Goal: Task Accomplishment & Management: Manage account settings

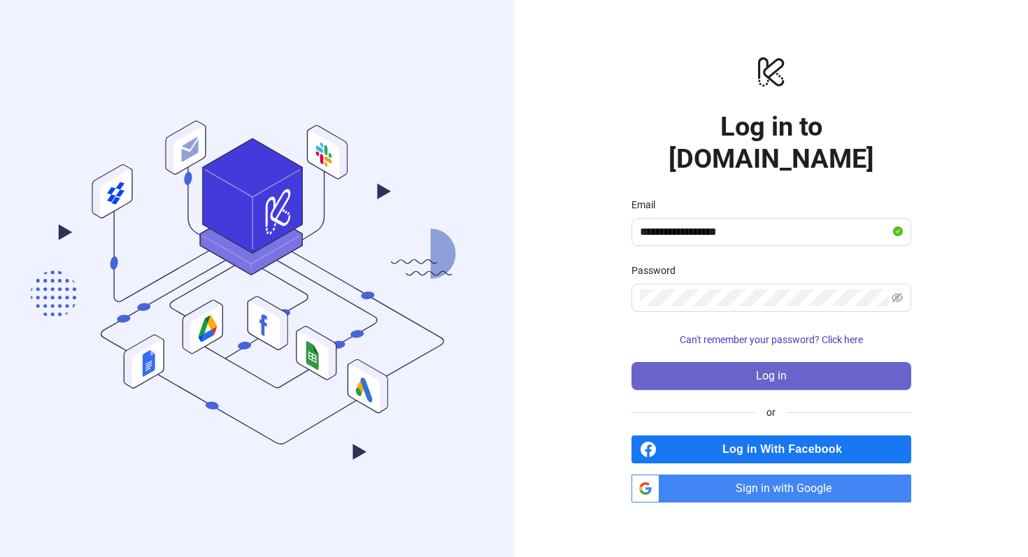
click at [751, 362] on button "Log in" at bounding box center [772, 376] width 280 height 28
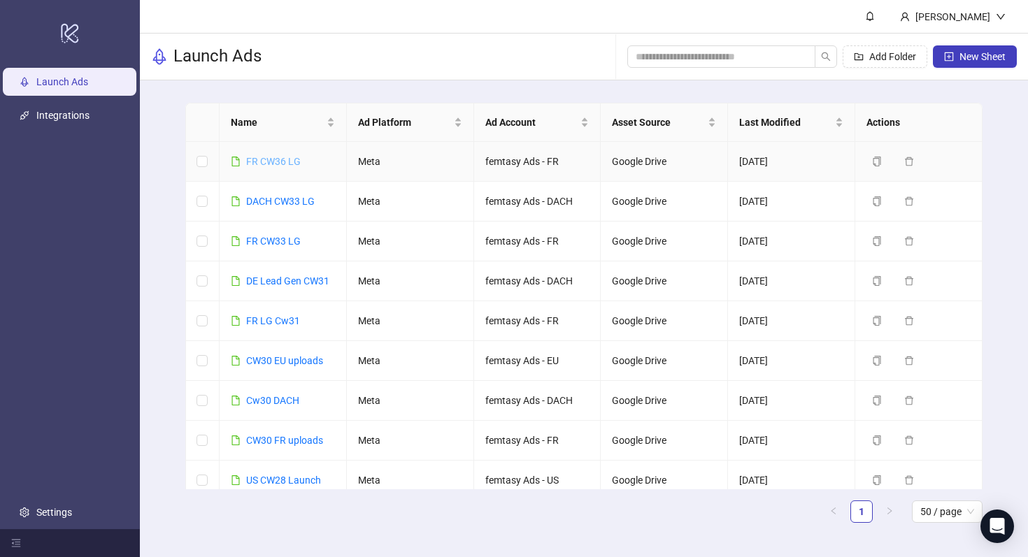
click at [278, 166] on link "FR CW36 LG" at bounding box center [273, 161] width 55 height 11
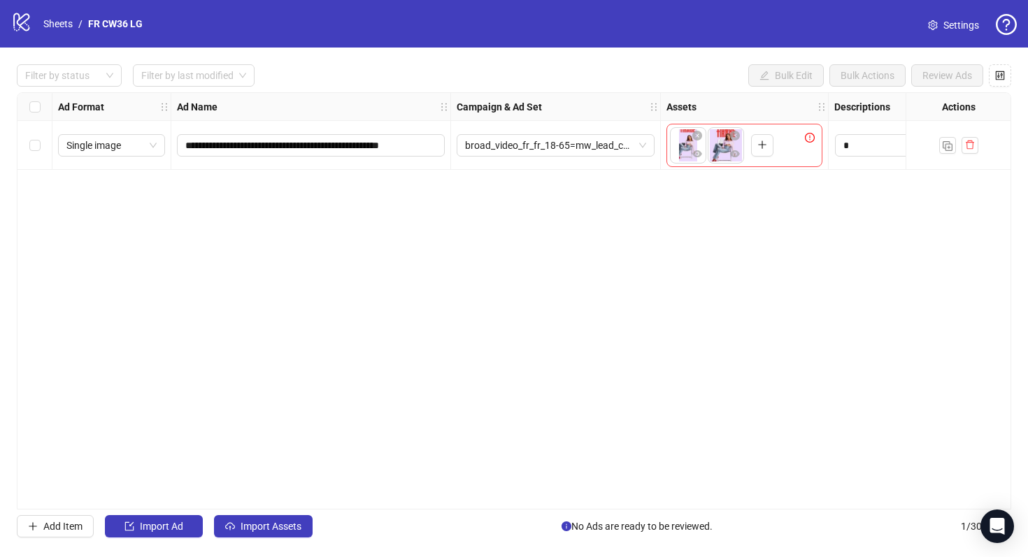
click at [951, 26] on span "Settings" at bounding box center [962, 24] width 36 height 15
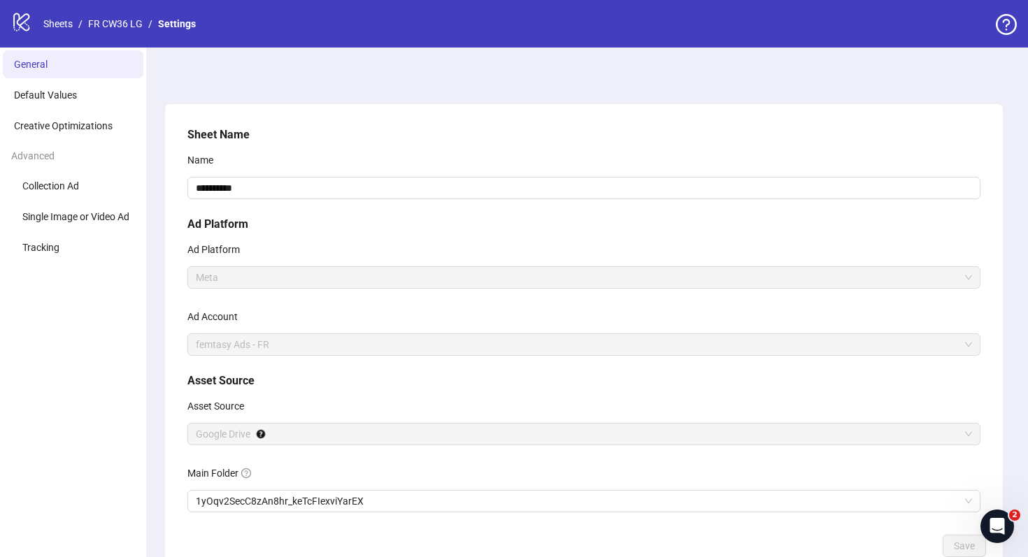
scroll to position [90, 0]
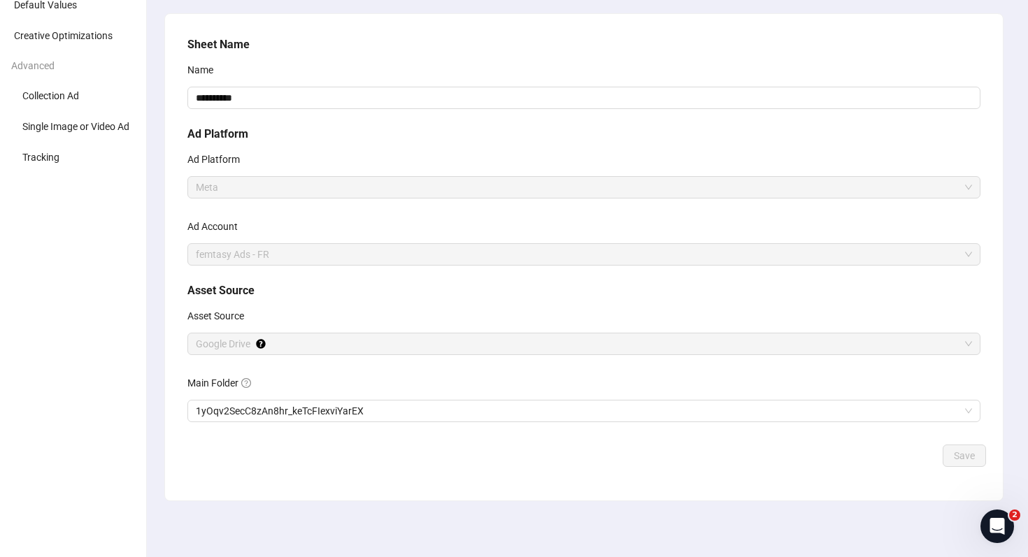
click at [388, 428] on div "**********" at bounding box center [584, 238] width 804 height 414
click at [401, 411] on span "1yOqv2SecC8zAn8hr_keTcFIexviYarEX" at bounding box center [584, 411] width 776 height 21
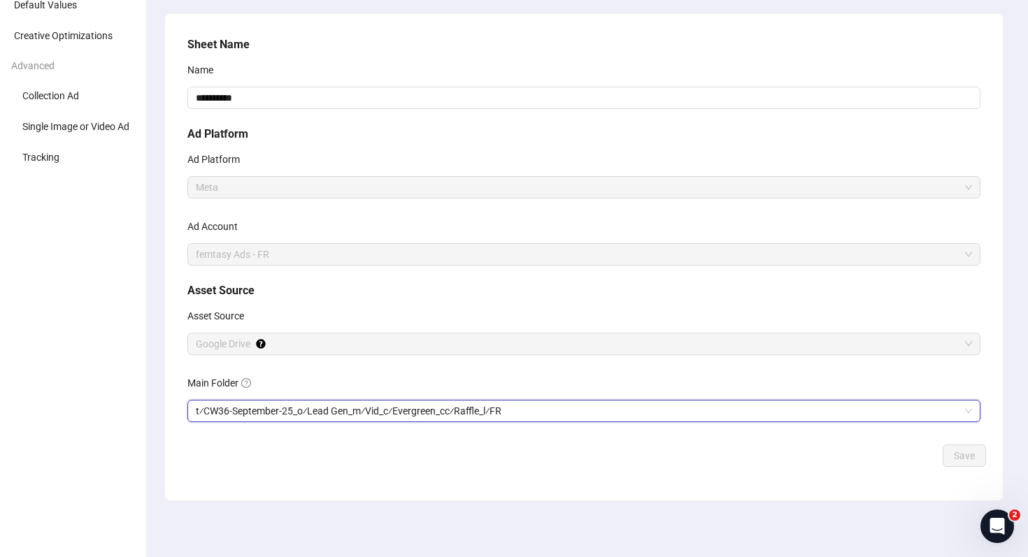
scroll to position [0, 0]
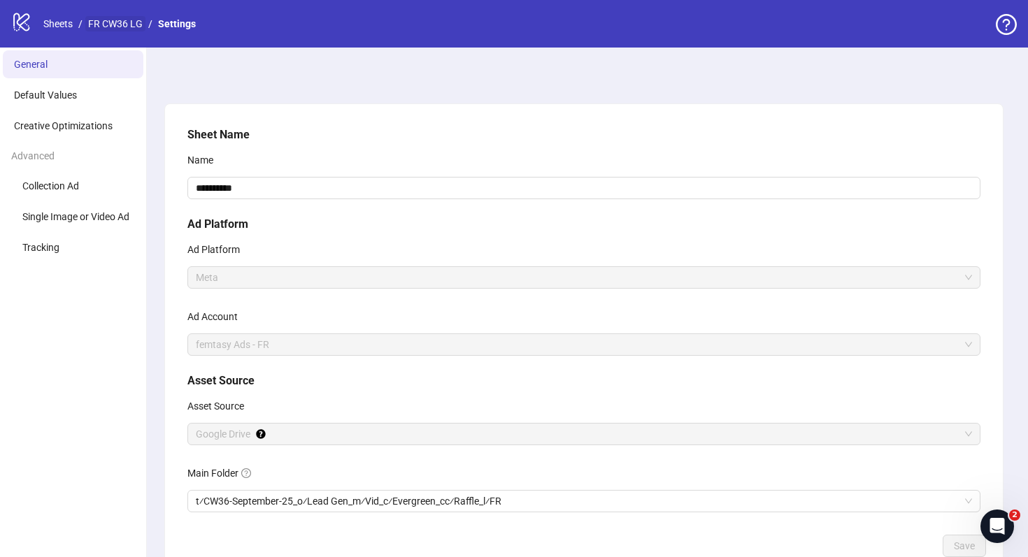
click at [139, 27] on link "FR CW36 LG" at bounding box center [115, 23] width 60 height 15
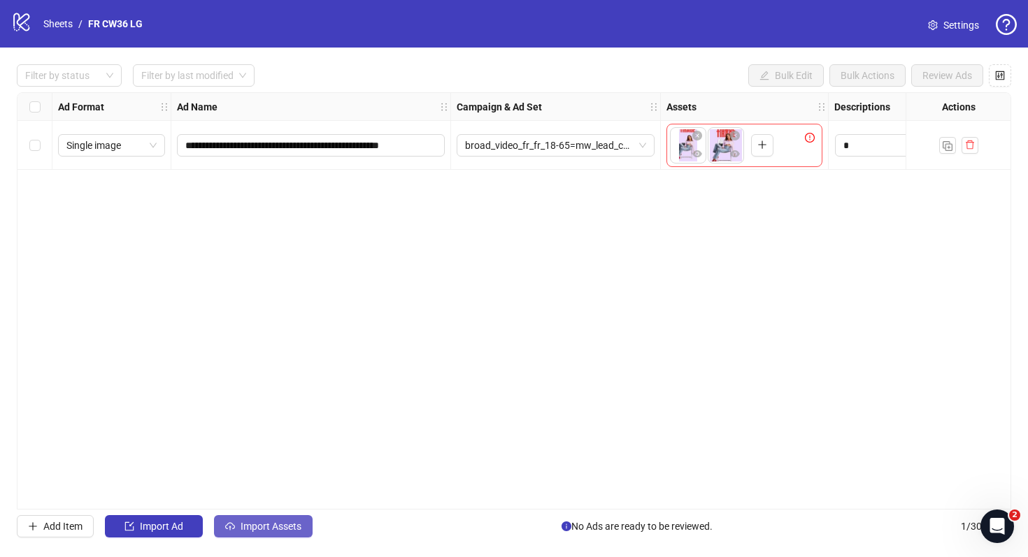
click at [257, 516] on div "**********" at bounding box center [514, 301] width 1028 height 507
click at [257, 518] on button "Import Assets" at bounding box center [263, 527] width 99 height 22
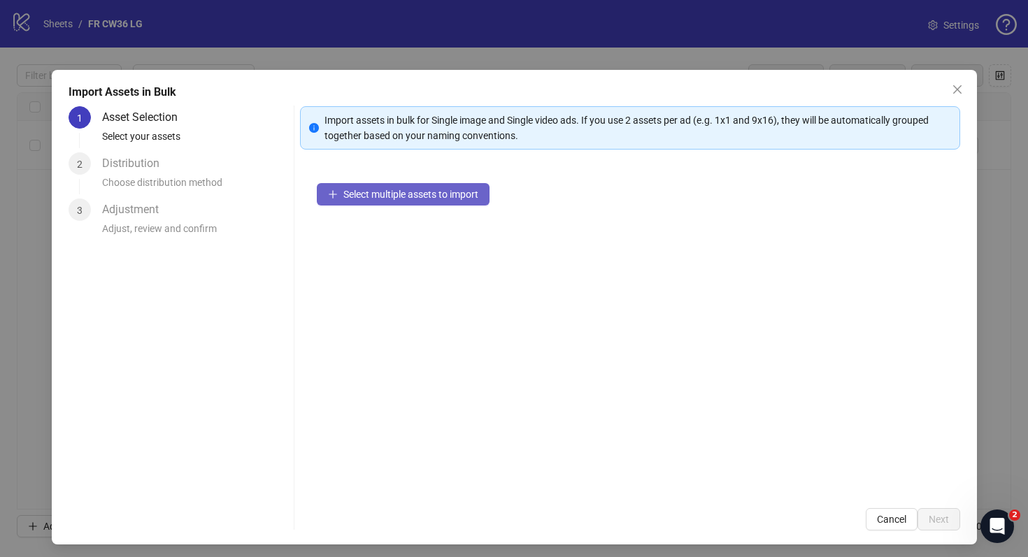
click at [440, 199] on span "Select multiple assets to import" at bounding box center [410, 194] width 135 height 11
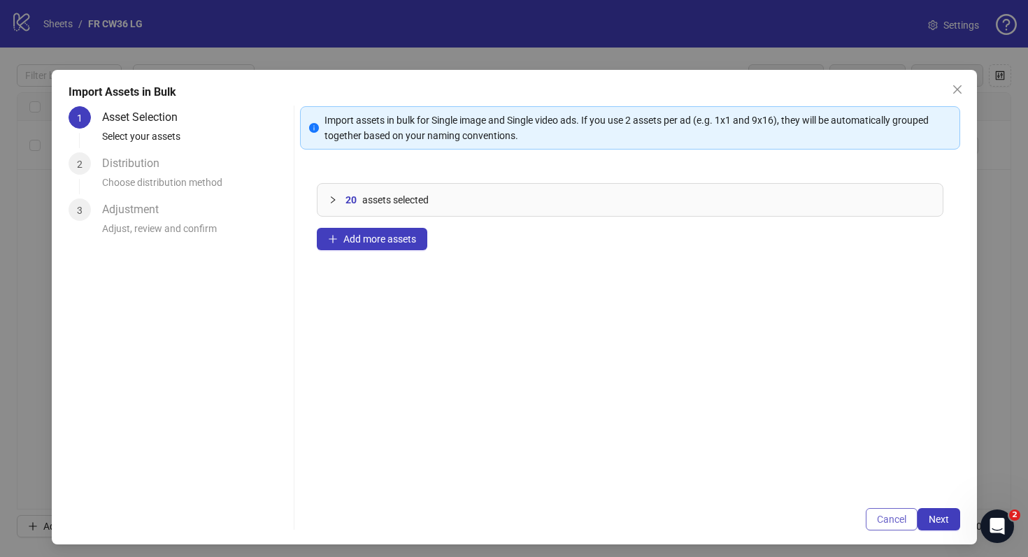
click at [887, 520] on span "Cancel" at bounding box center [891, 519] width 29 height 11
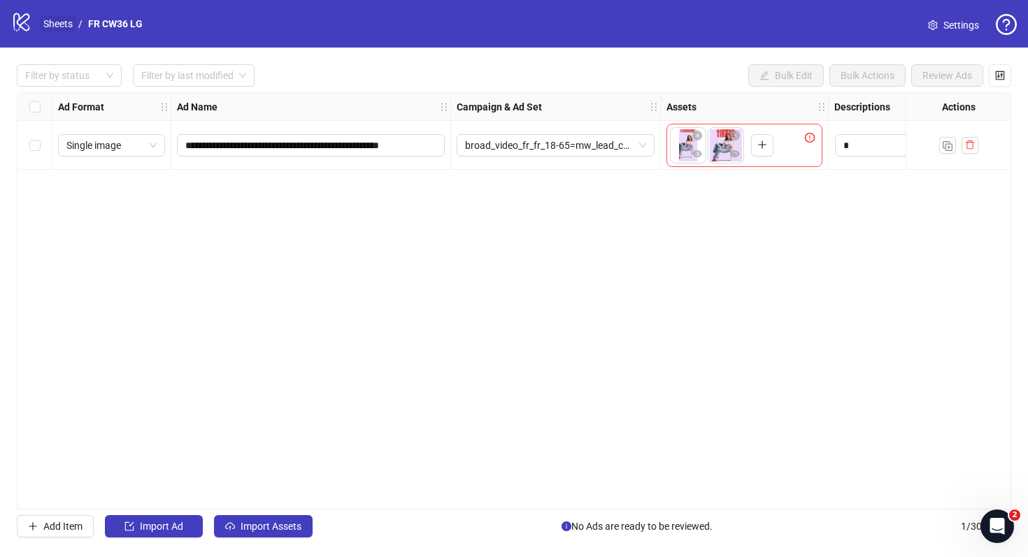
click at [64, 22] on link "Sheets" at bounding box center [58, 23] width 35 height 15
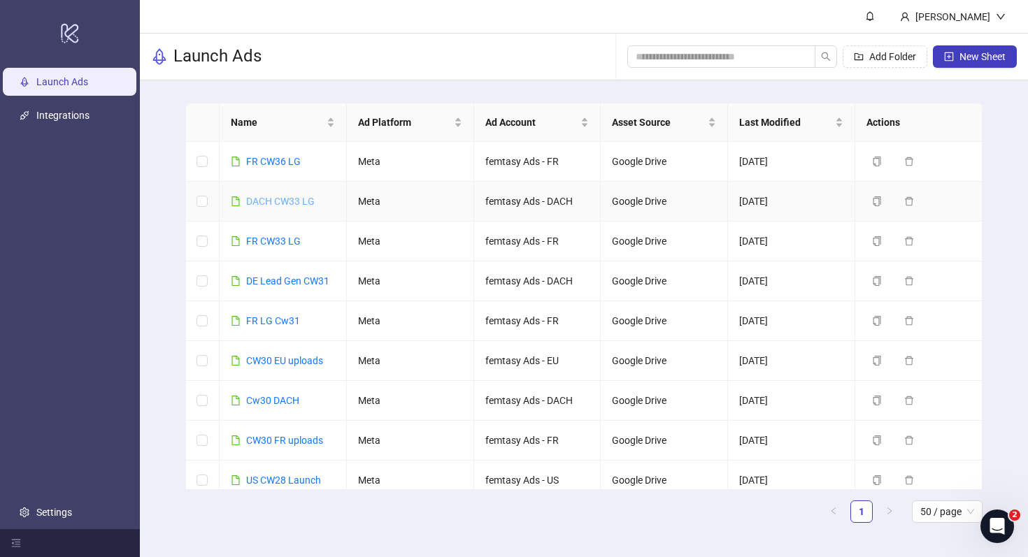
click at [271, 200] on link "DACH CW33 LG" at bounding box center [280, 201] width 69 height 11
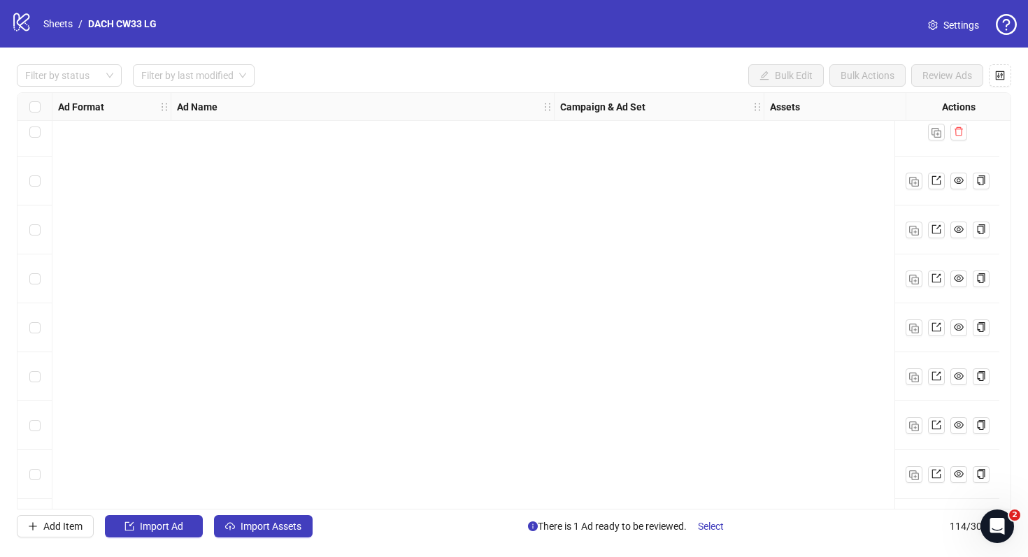
scroll to position [5045, 0]
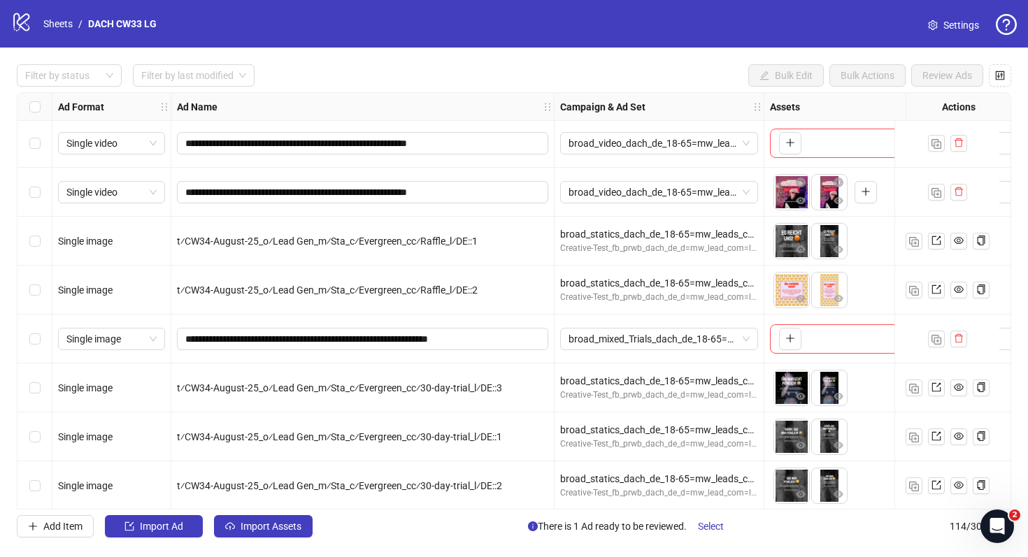
click at [953, 31] on span "Settings" at bounding box center [962, 24] width 36 height 15
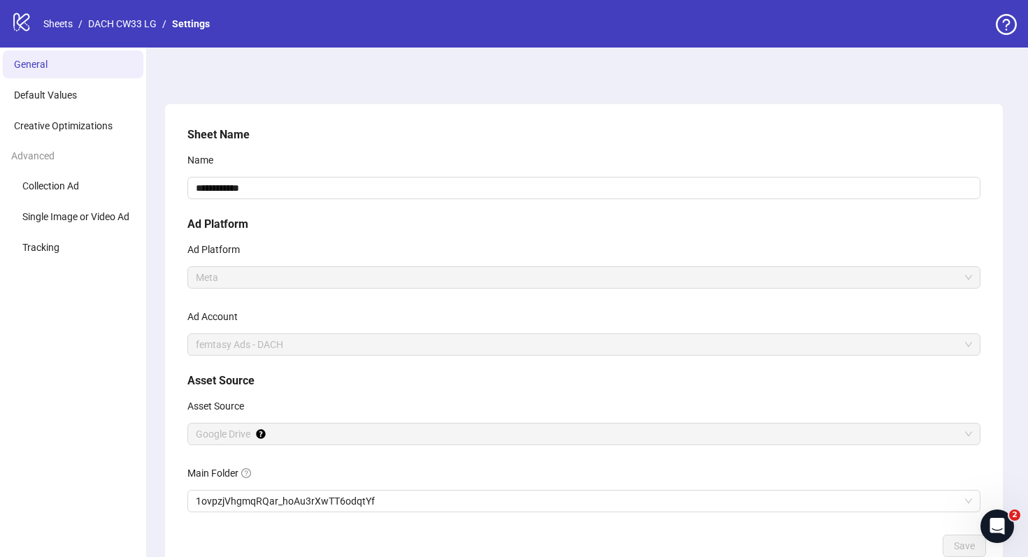
scroll to position [90, 0]
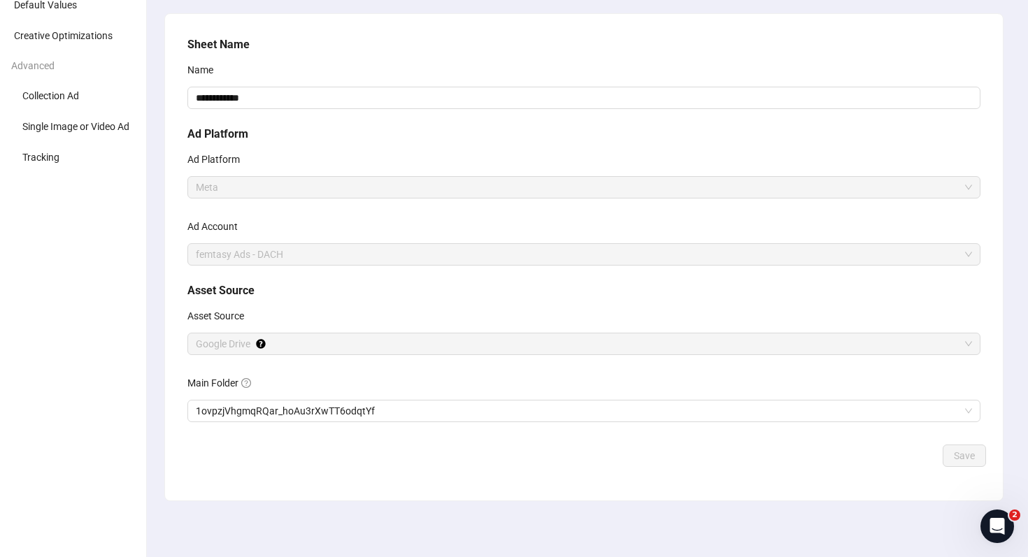
click at [362, 396] on div "Main Folder" at bounding box center [583, 386] width 793 height 28
click at [362, 413] on span "1ovpzjVhgmqRQar_hoAu3rXwTT6odqtYf" at bounding box center [584, 411] width 776 height 21
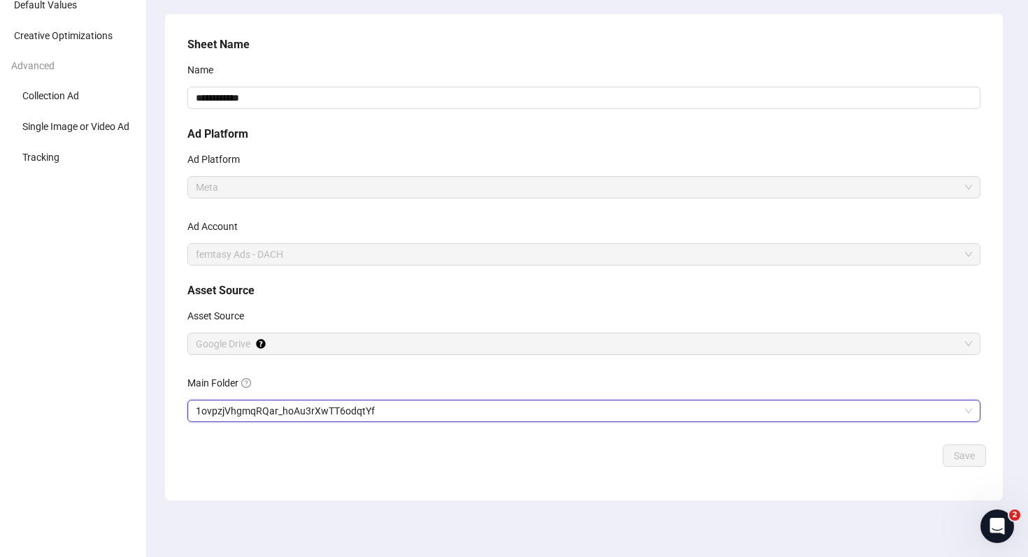
scroll to position [0, 0]
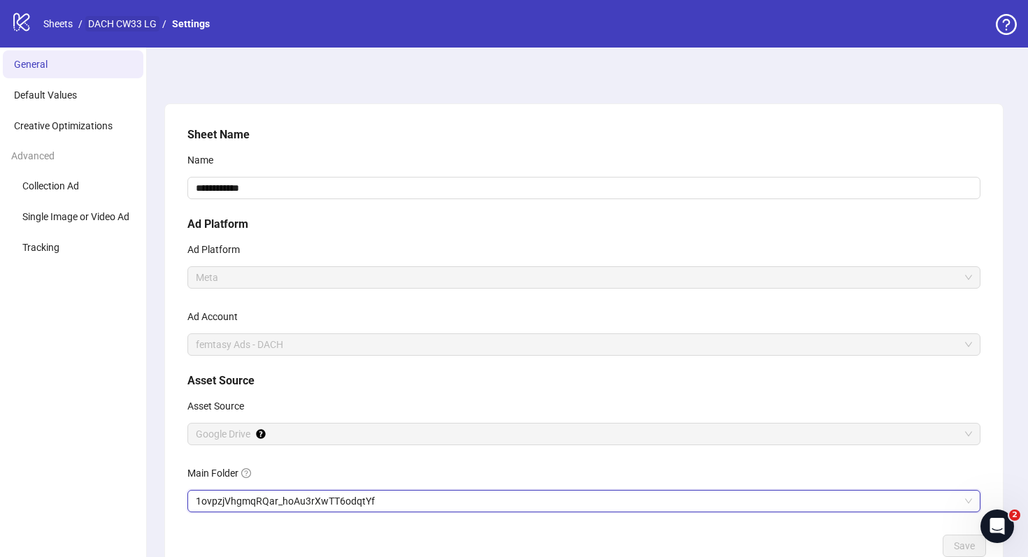
click at [149, 24] on link "DACH CW33 LG" at bounding box center [122, 23] width 74 height 15
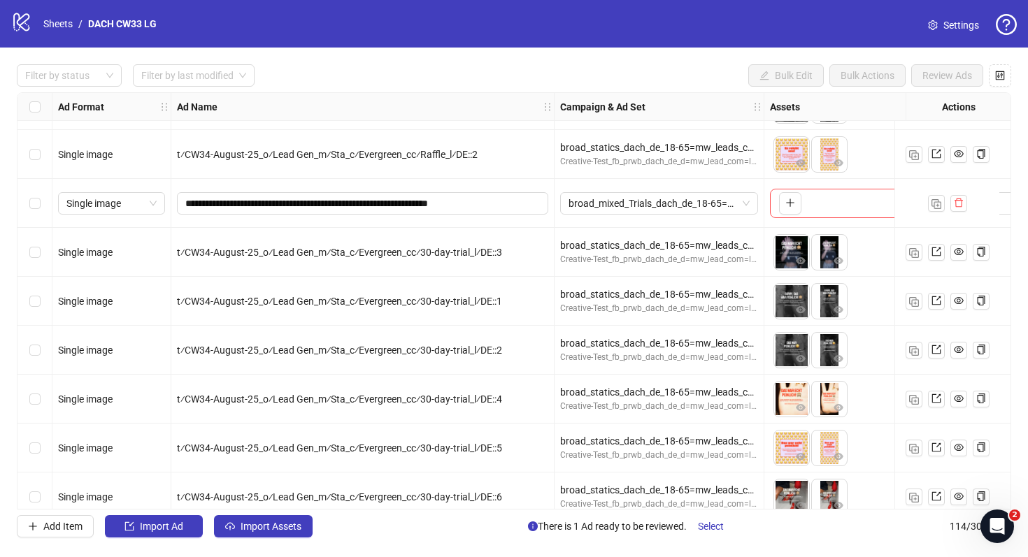
scroll to position [5199, 0]
